Goal: Obtain resource: Obtain resource

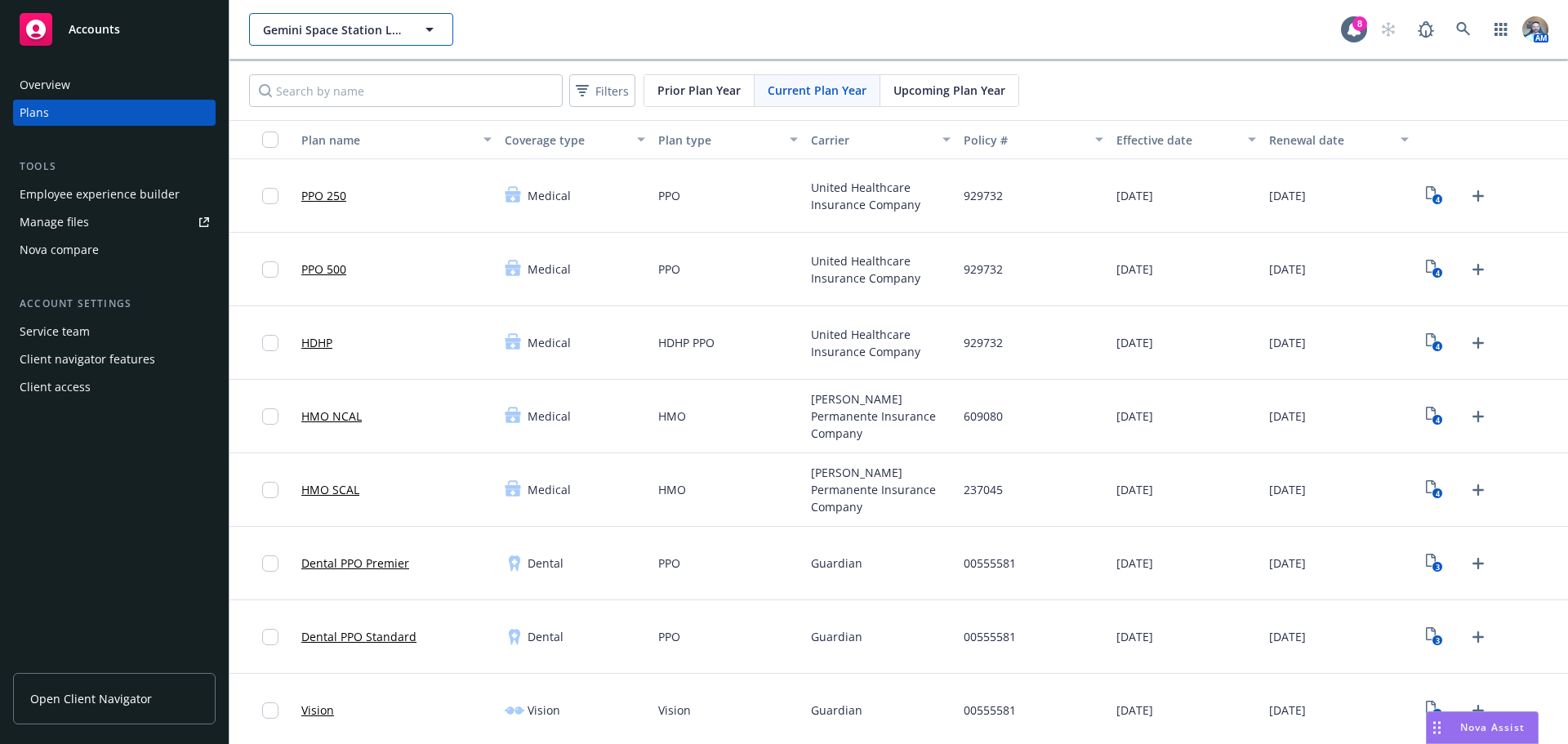
click at [386, 40] on button "Gemini Space Station LLC" at bounding box center [351, 29] width 204 height 33
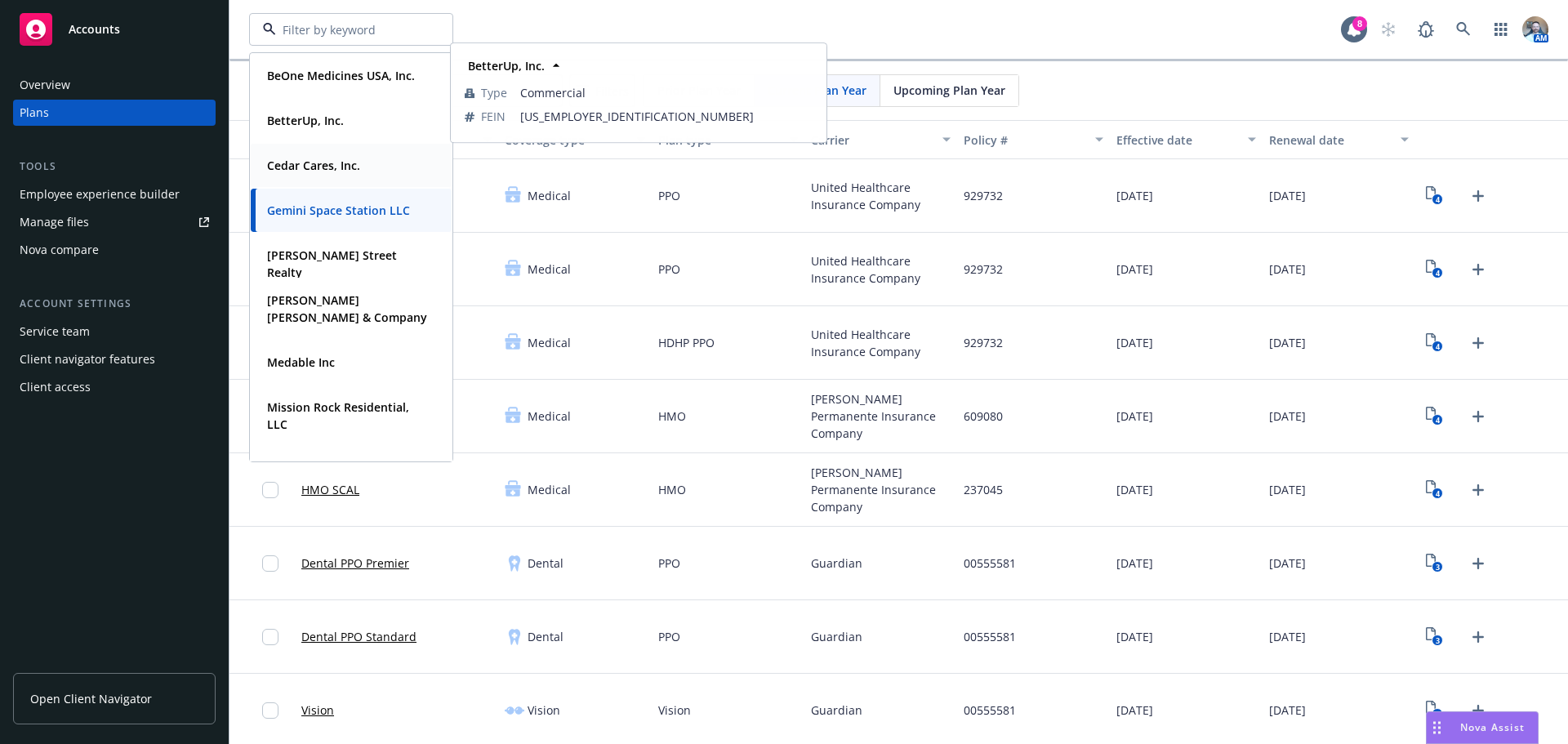
scroll to position [255, 0]
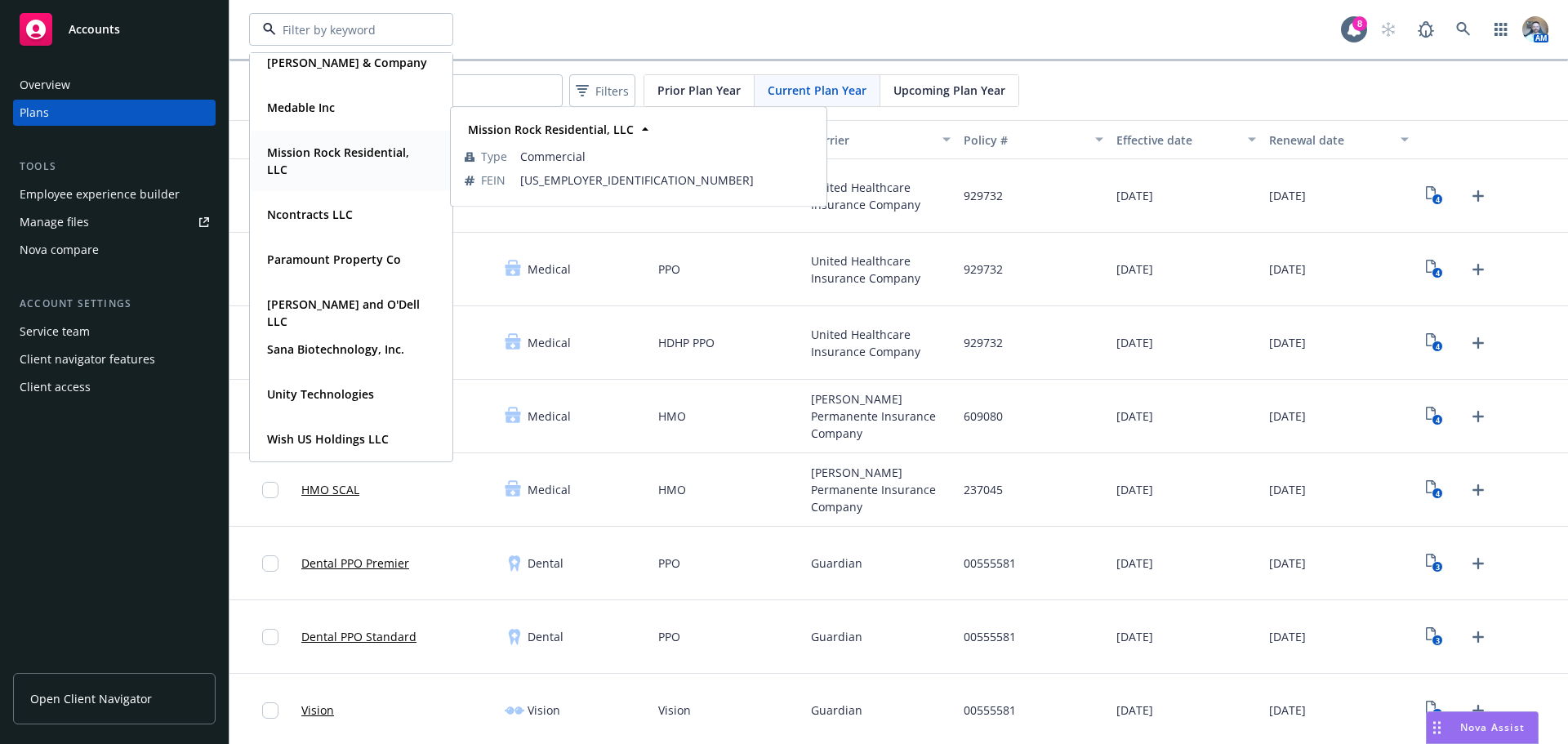
click at [347, 160] on strong "Mission Rock Residential, LLC" at bounding box center [339, 161] width 142 height 33
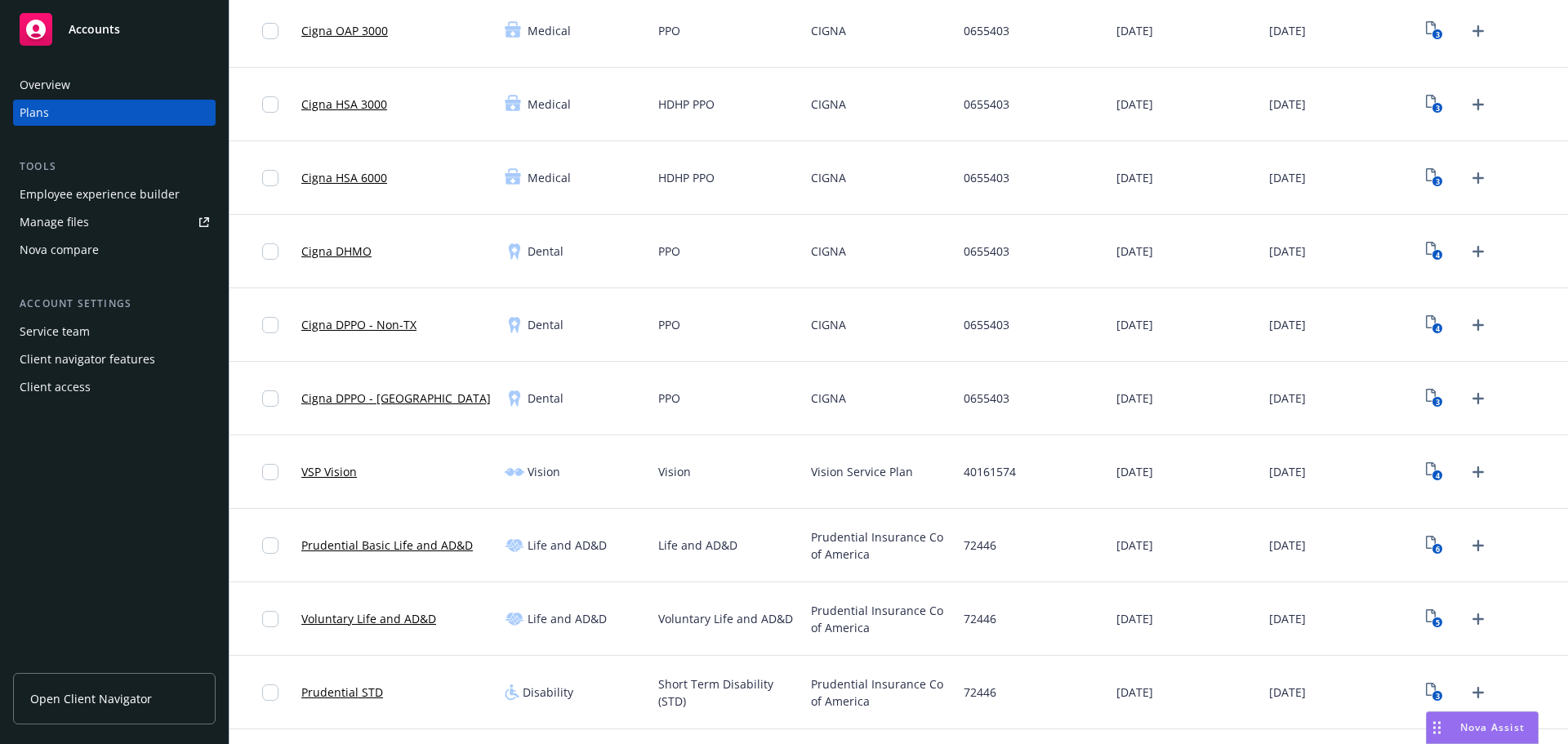
scroll to position [245, 0]
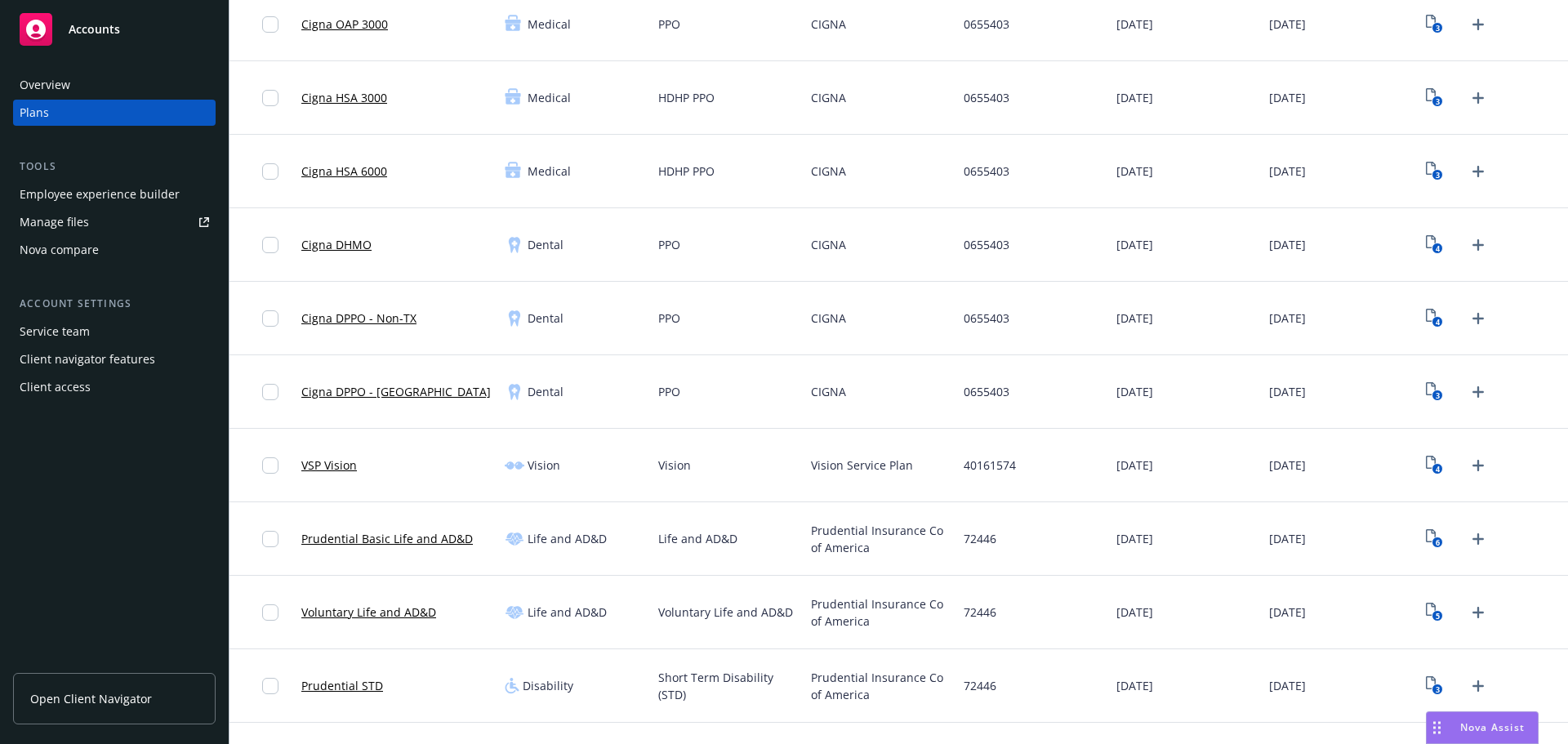
click at [309, 463] on link "VSP Vision" at bounding box center [329, 465] width 55 height 18
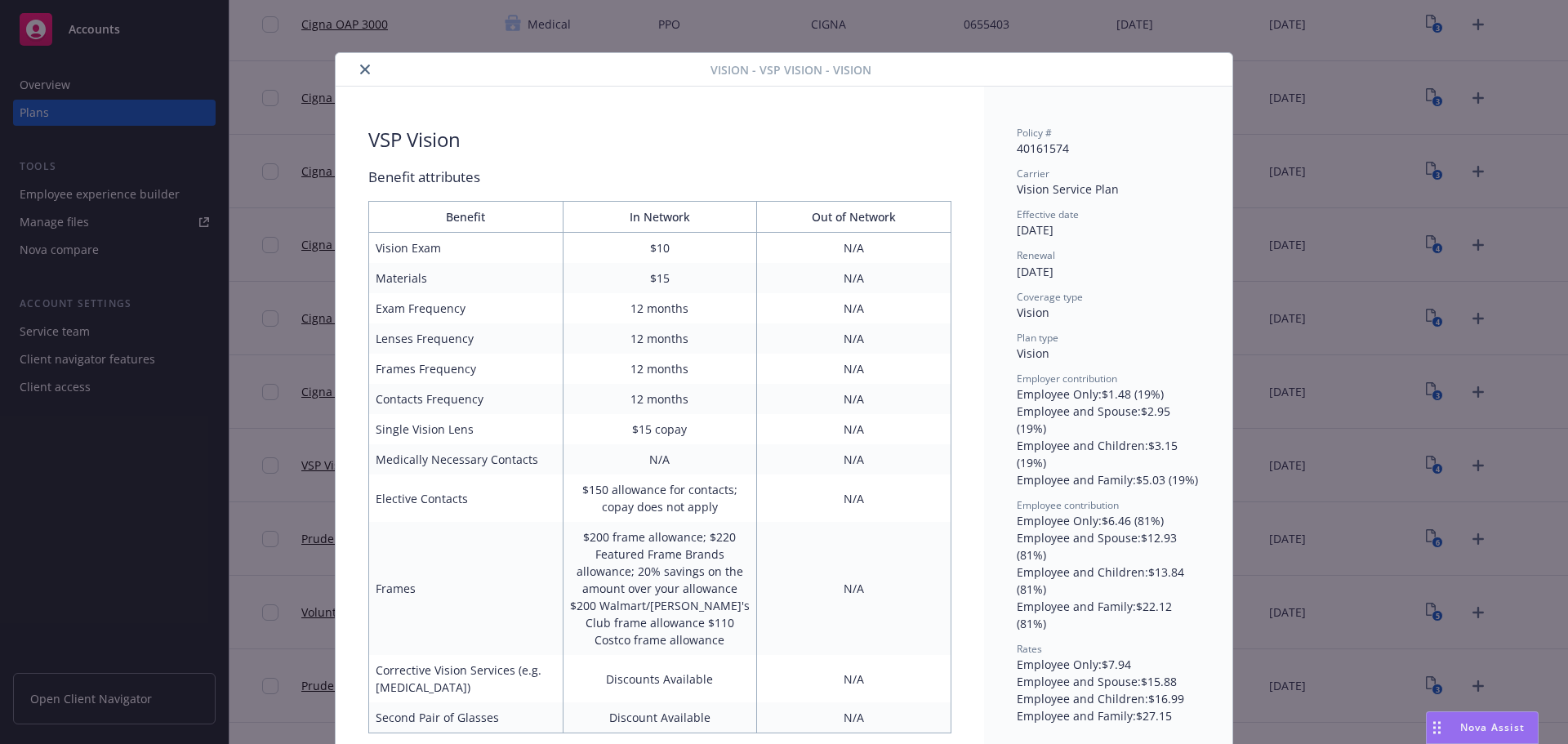
click at [360, 69] on icon "close" at bounding box center [365, 69] width 10 height 10
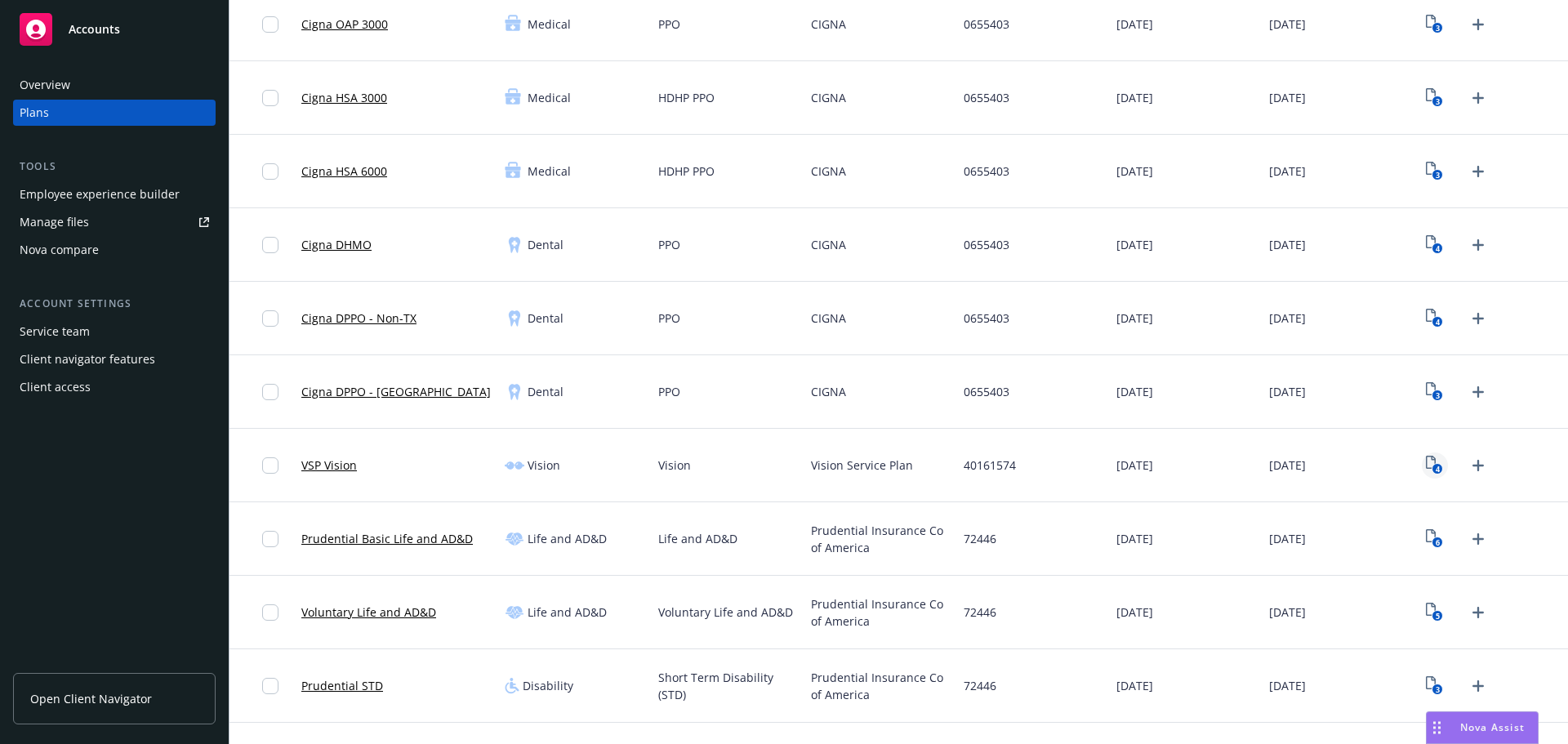
click at [1422, 467] on link "4" at bounding box center [1434, 465] width 26 height 26
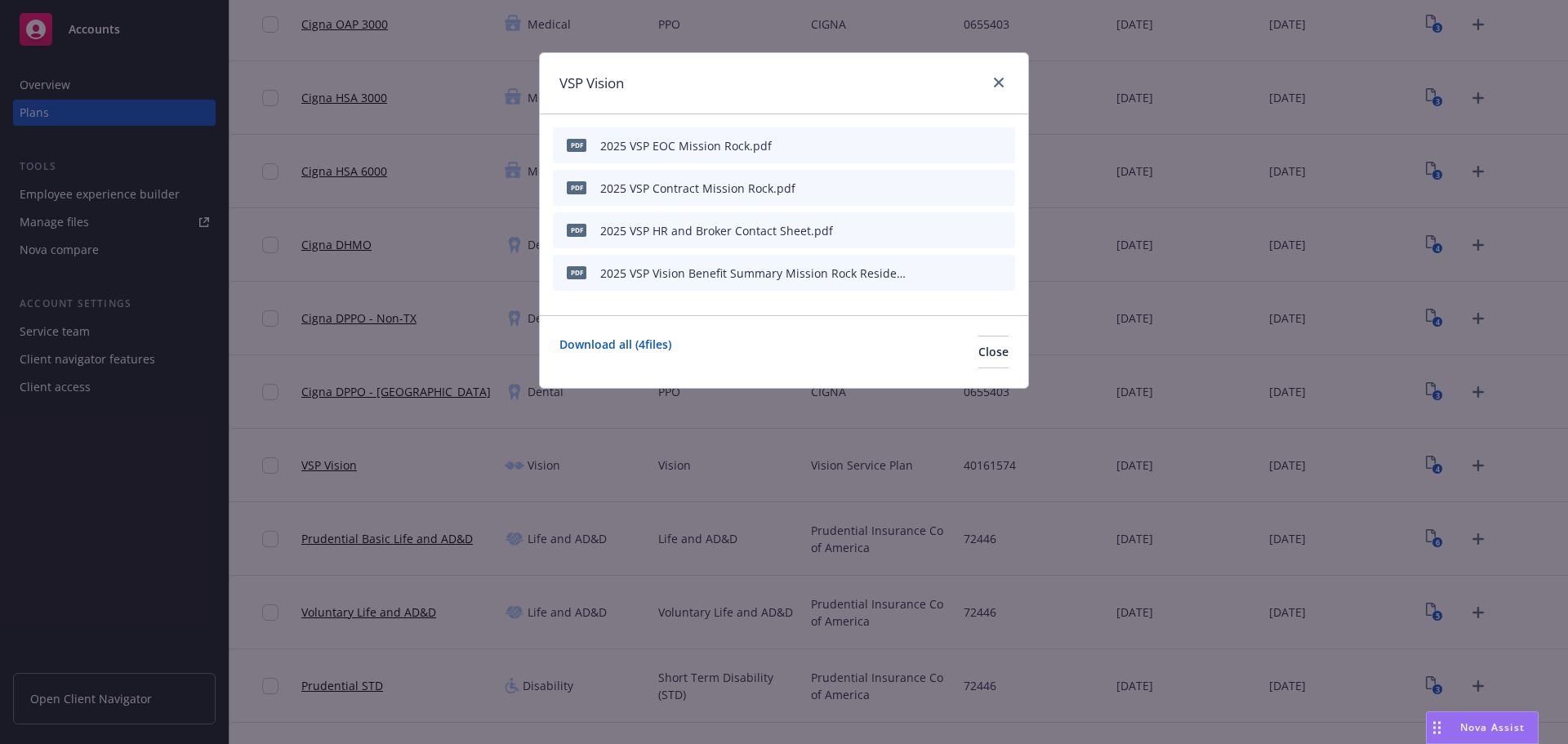
click at [975, 283] on div "pdf 2025 VSP Vision Benefit Summary Mission Rock Residential, LLC.pdf" at bounding box center [784, 273] width 462 height 36
click at [974, 277] on icon "preview file" at bounding box center [974, 273] width 15 height 12
click at [974, 235] on button at bounding box center [975, 231] width 15 height 18
click at [975, 232] on icon "preview file" at bounding box center [974, 230] width 15 height 12
click at [967, 144] on div at bounding box center [963, 145] width 89 height 18
